Goal: Task Accomplishment & Management: Manage account settings

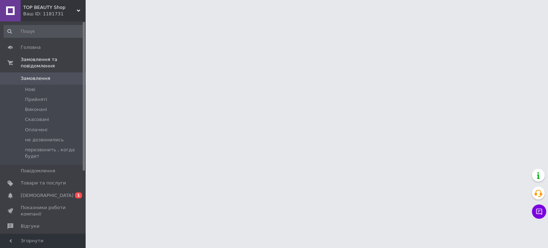
click at [41, 192] on span "[DEMOGRAPHIC_DATA]" at bounding box center [47, 195] width 53 height 6
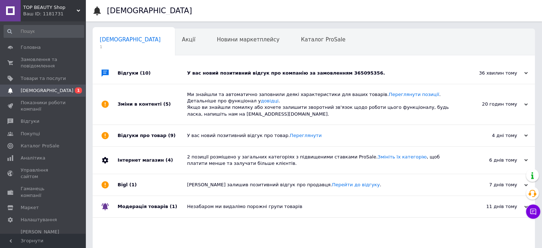
click at [336, 76] on div "У вас новий позитивний відгук про компанію за замовленням 365095356." at bounding box center [322, 73] width 270 height 6
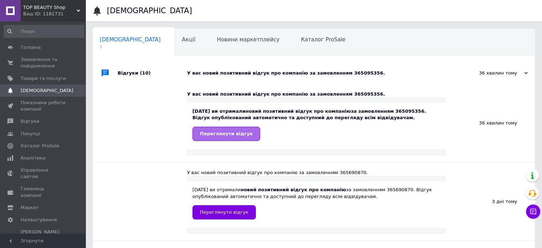
click at [218, 132] on span "Переглянути відгук" at bounding box center [226, 133] width 53 height 5
click at [35, 159] on span "Аналітика" at bounding box center [33, 158] width 25 height 6
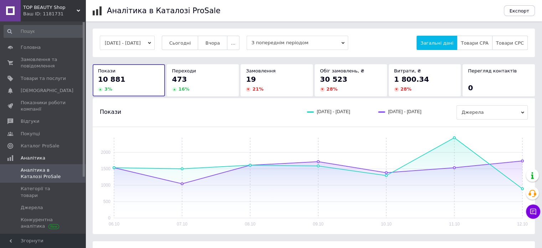
drag, startPoint x: 44, startPoint y: 64, endPoint x: 115, endPoint y: 12, distance: 88.3
click at [44, 64] on span "Замовлення та повідомлення" at bounding box center [43, 62] width 45 height 13
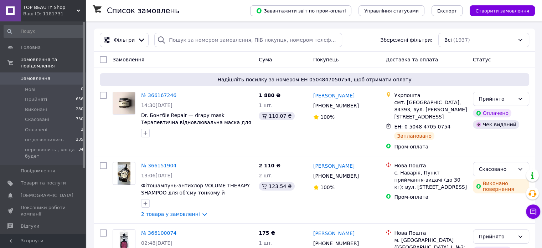
click at [54, 75] on span "Замовлення" at bounding box center [43, 78] width 45 height 6
click at [27, 75] on span "Замовлення" at bounding box center [36, 78] width 30 height 6
click at [29, 45] on span "Головна" at bounding box center [31, 47] width 20 height 6
